Goal: Task Accomplishment & Management: Manage account settings

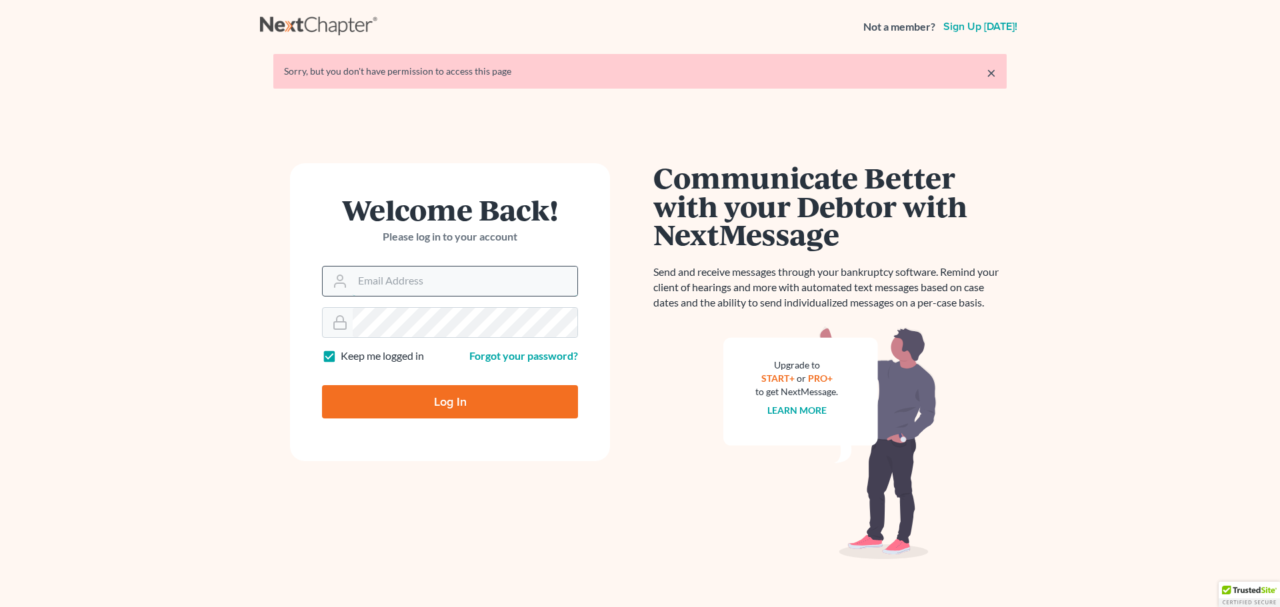
click at [377, 269] on input "Email Address" at bounding box center [465, 281] width 225 height 29
type input "[PERSON_NAME][EMAIL_ADDRESS][DOMAIN_NAME]"
click at [322, 385] on input "Log In" at bounding box center [450, 401] width 256 height 33
type input "Thinking..."
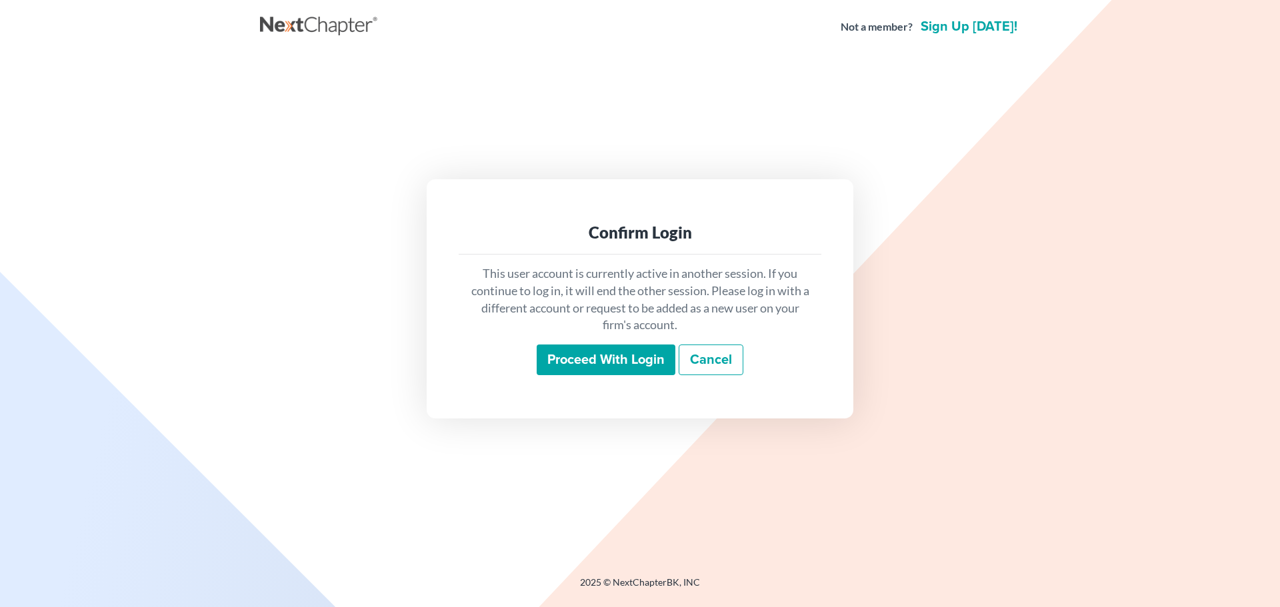
click at [592, 361] on input "Proceed with login" at bounding box center [606, 360] width 139 height 31
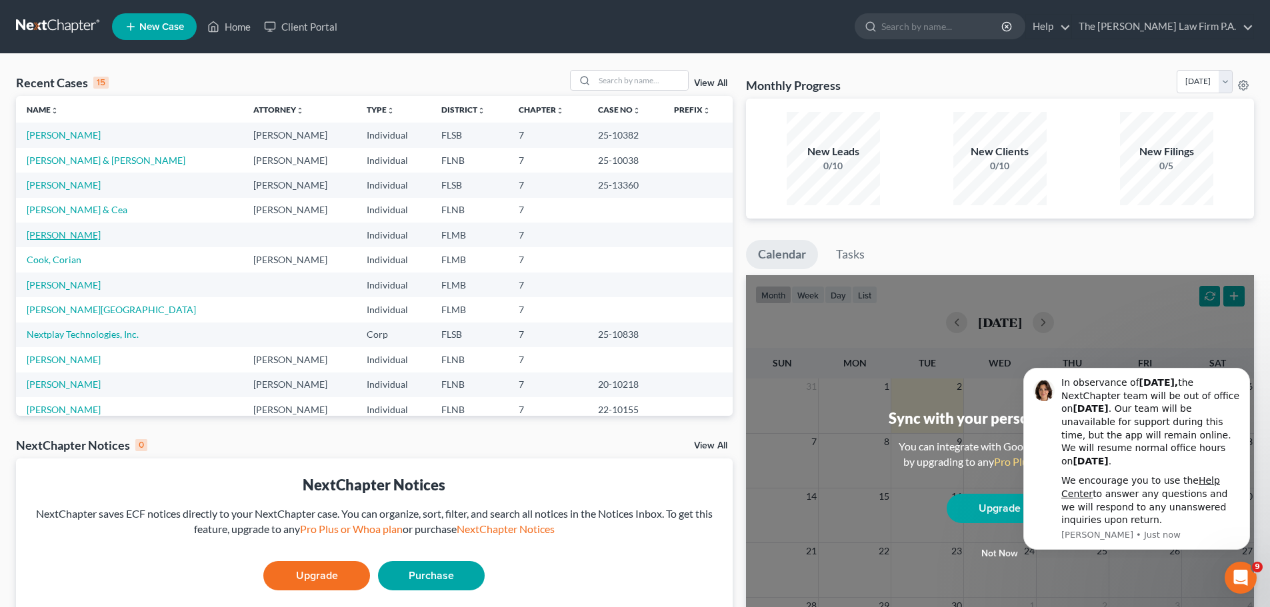
click at [75, 233] on link "O'Neill, Yalis" at bounding box center [64, 234] width 74 height 11
select select "10"
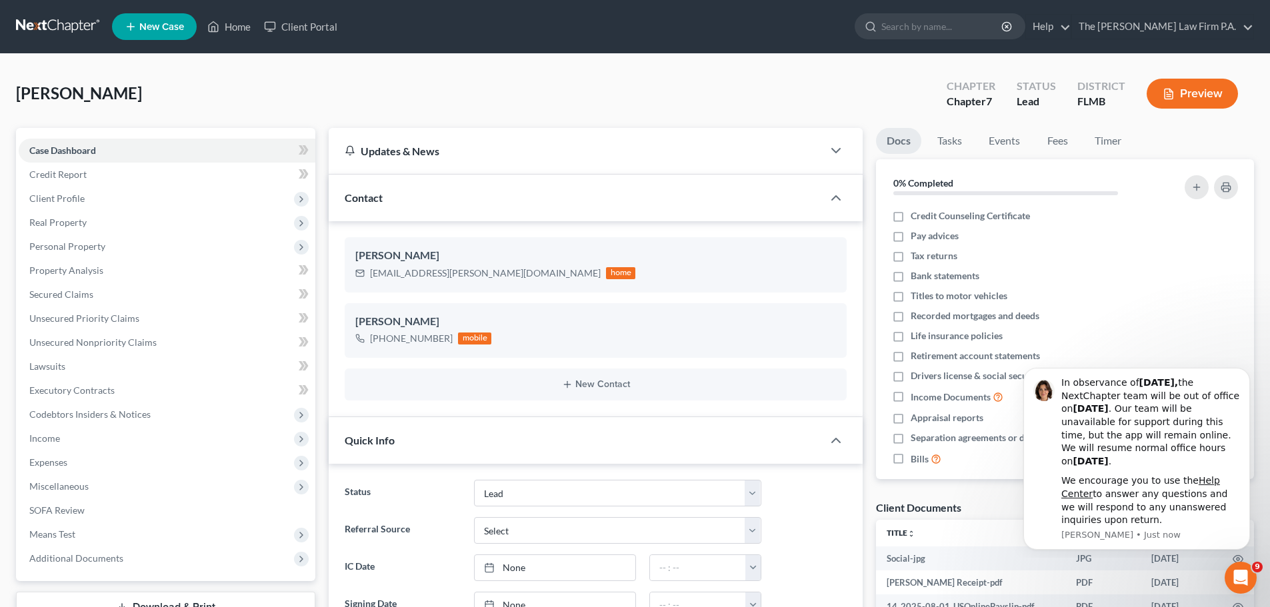
click at [685, 432] on div "Quick Info" at bounding box center [576, 440] width 494 height 46
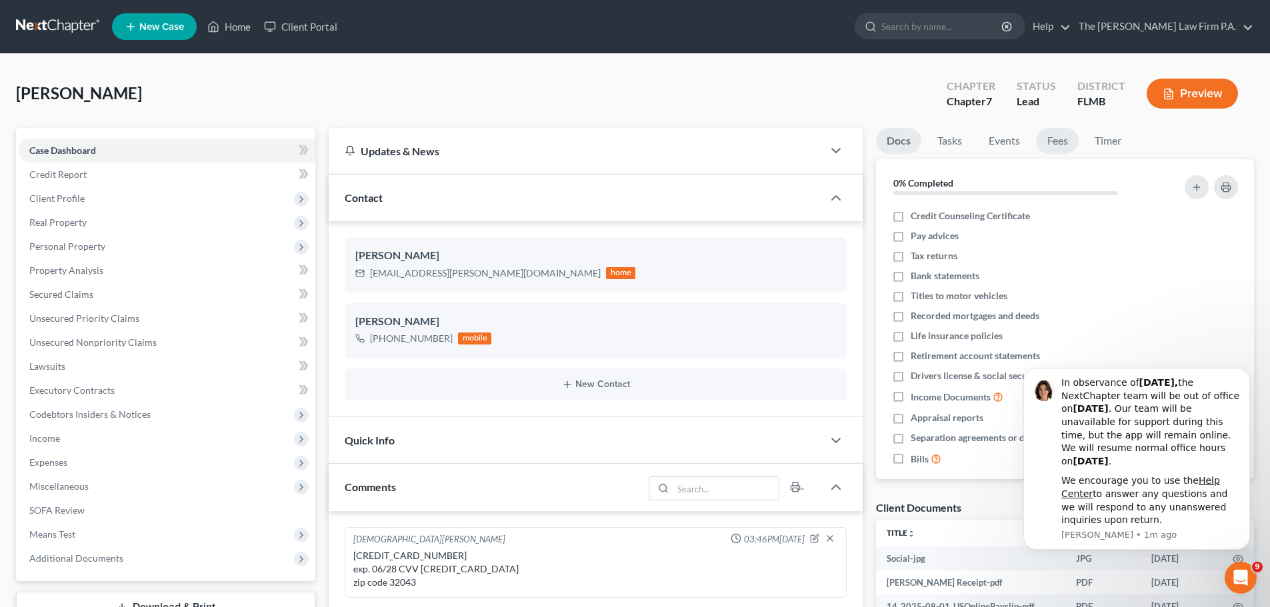
click at [1071, 139] on link "Fees" at bounding box center [1057, 141] width 43 height 26
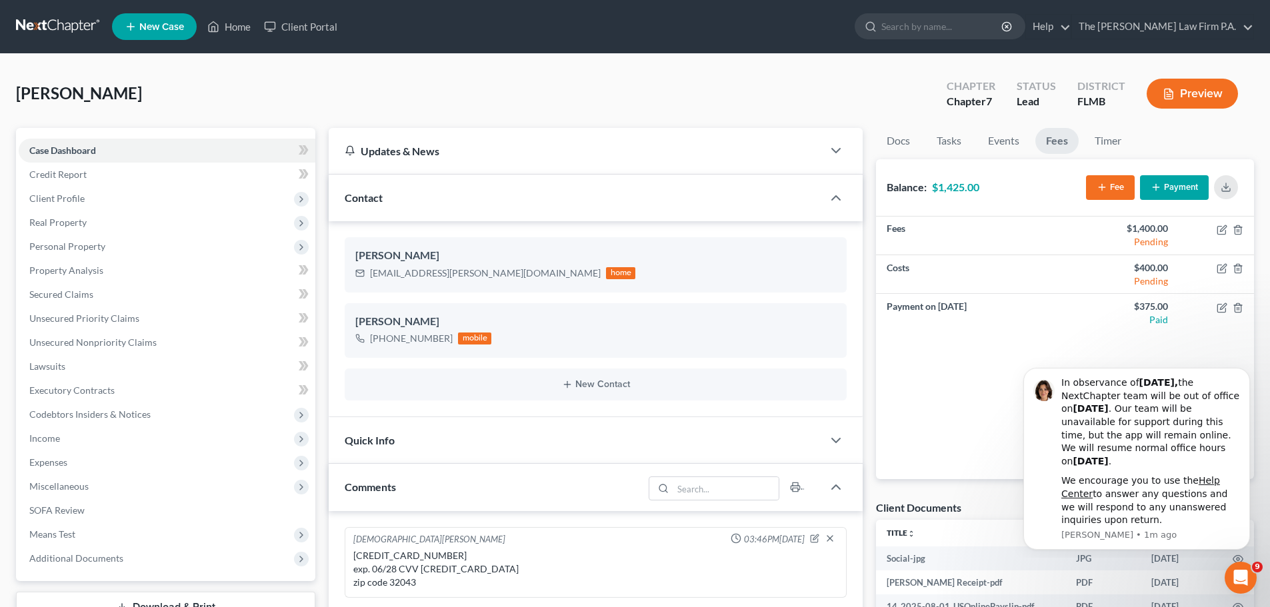
click at [1172, 183] on button "Payment" at bounding box center [1174, 187] width 69 height 25
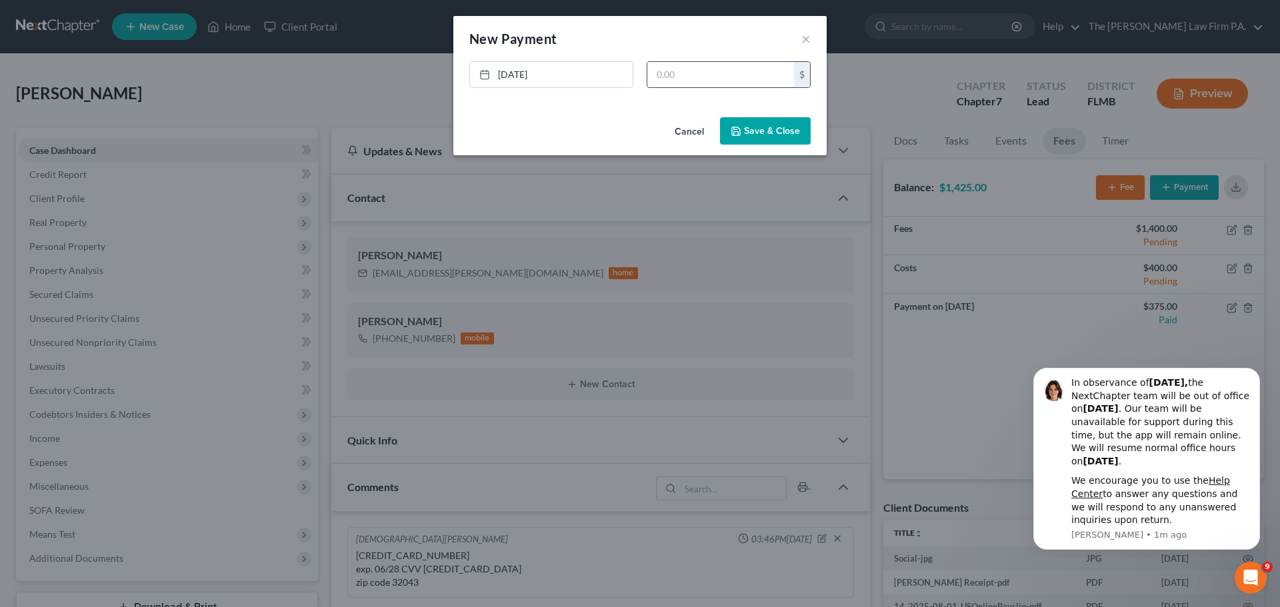
click at [690, 78] on input "text" at bounding box center [720, 74] width 147 height 25
type input "375"
click at [784, 135] on button "Save & Close" at bounding box center [765, 131] width 91 height 28
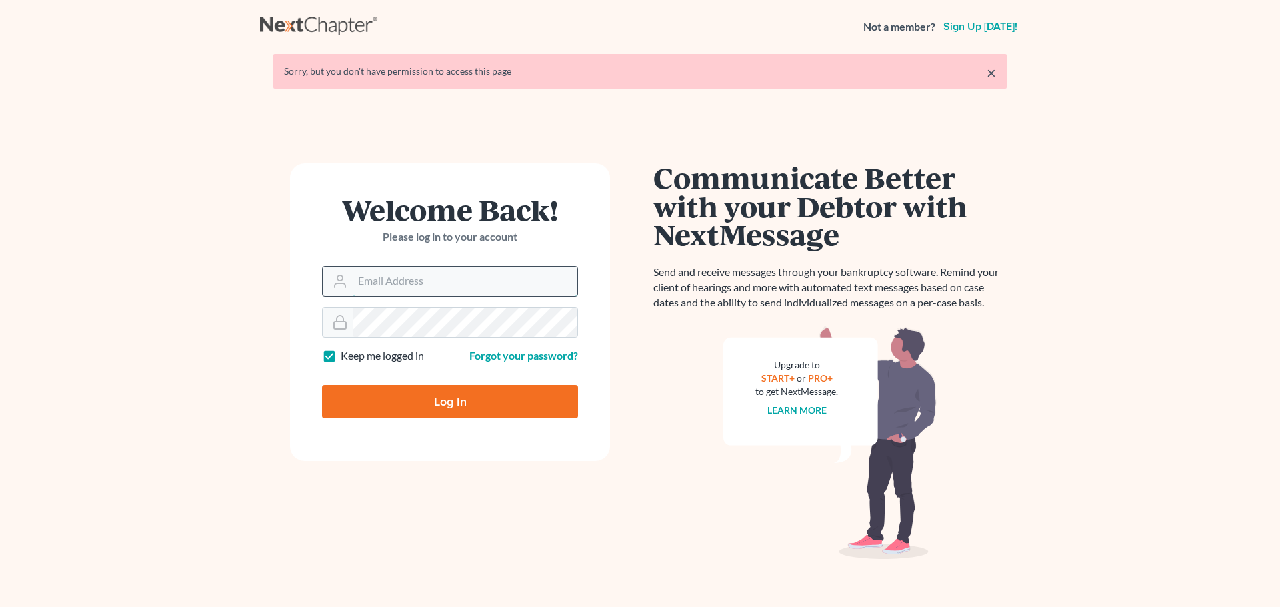
click at [393, 291] on input "Email Address" at bounding box center [465, 281] width 225 height 29
type input "[PERSON_NAME][EMAIL_ADDRESS][DOMAIN_NAME]"
click at [322, 385] on input "Log In" at bounding box center [450, 401] width 256 height 33
type input "Thinking..."
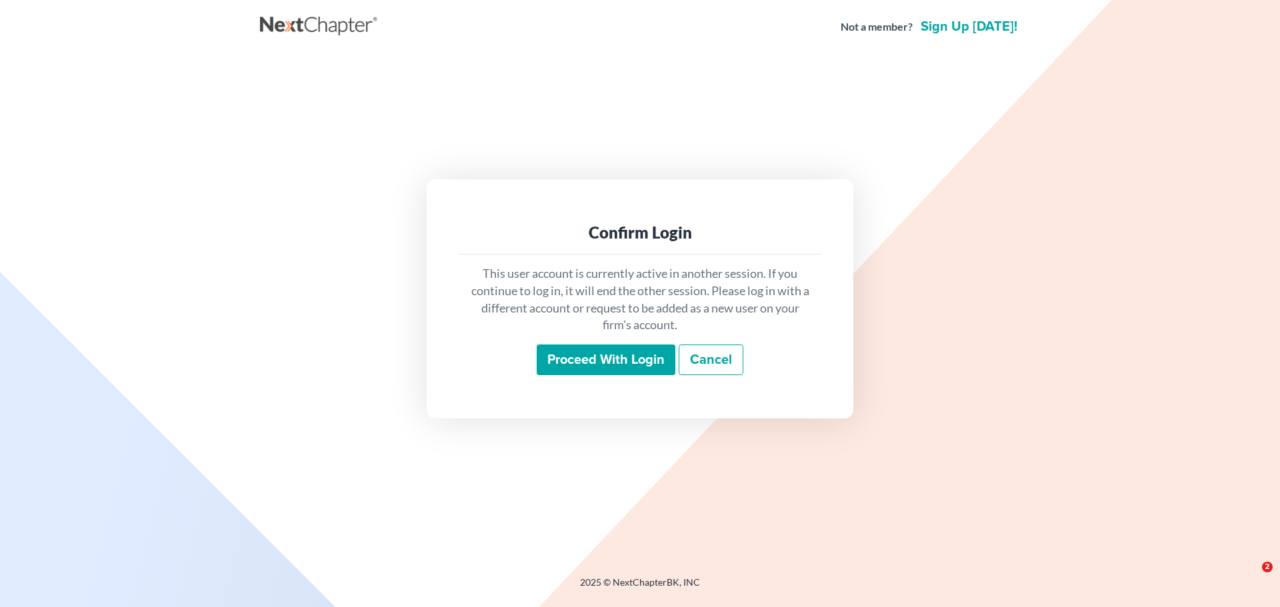
click at [601, 349] on input "Proceed with login" at bounding box center [606, 360] width 139 height 31
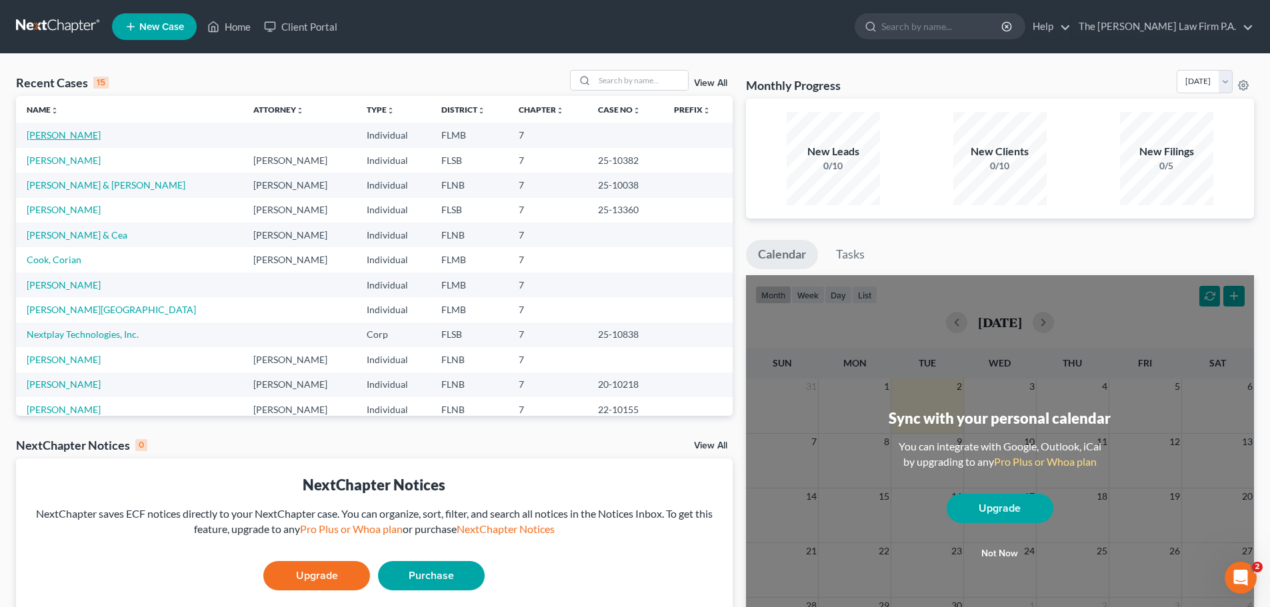
click at [63, 137] on link "[PERSON_NAME]" at bounding box center [64, 134] width 74 height 11
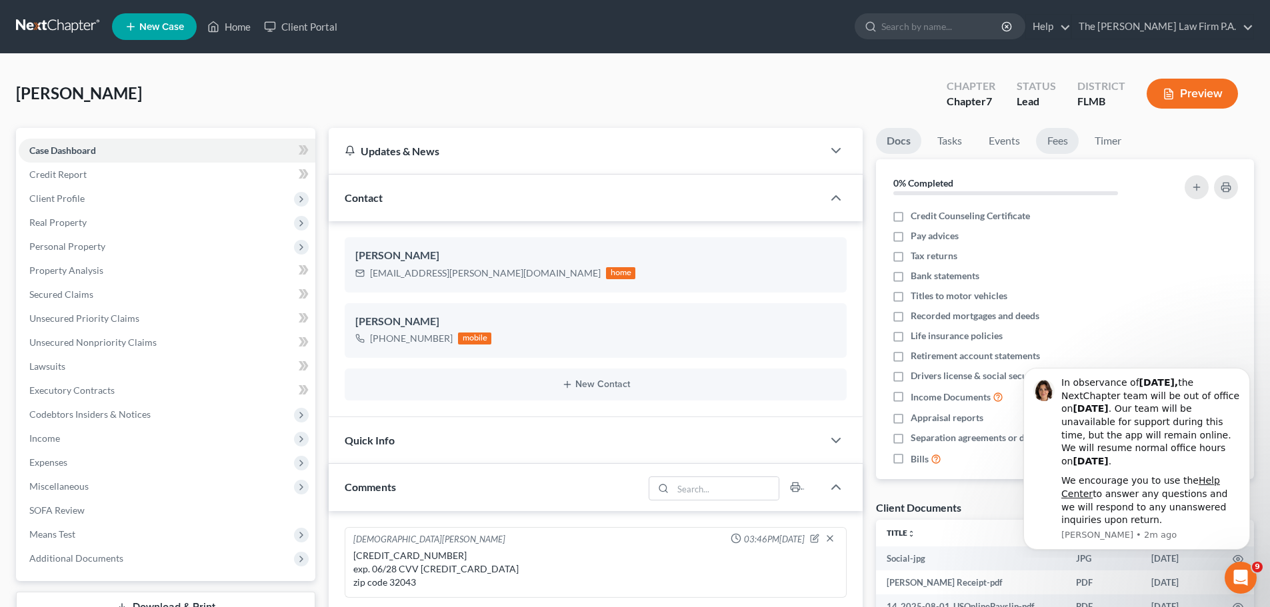
click at [1063, 144] on link "Fees" at bounding box center [1057, 141] width 43 height 26
